Goal: Check status: Check status

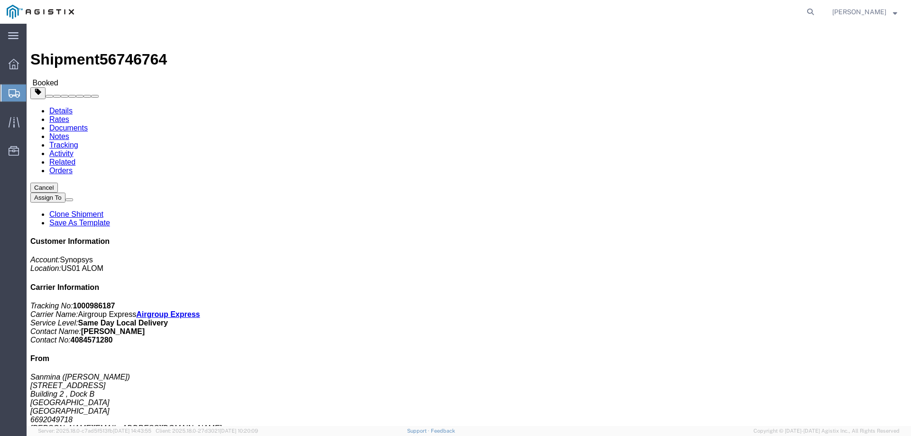
click link "Documents"
